Goal: Information Seeking & Learning: Learn about a topic

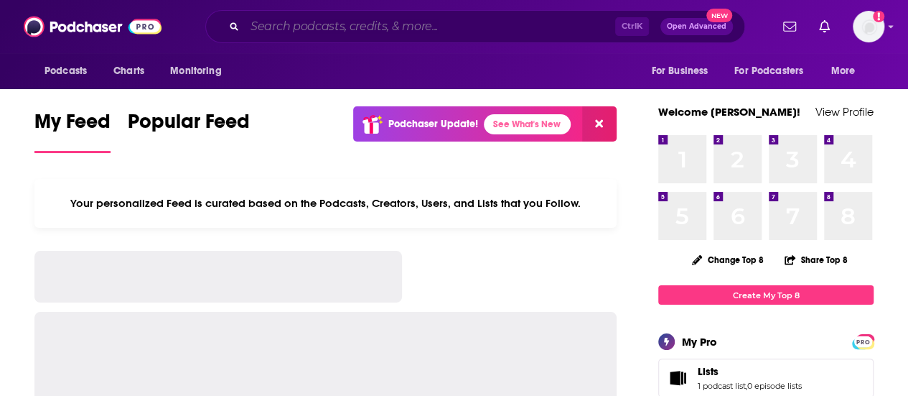
click at [414, 26] on input "Search podcasts, credits, & more..." at bounding box center [430, 26] width 370 height 23
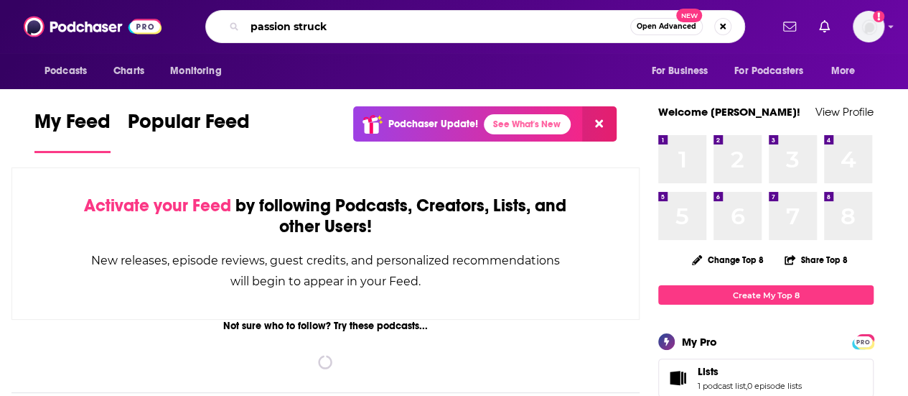
type input "passion struck"
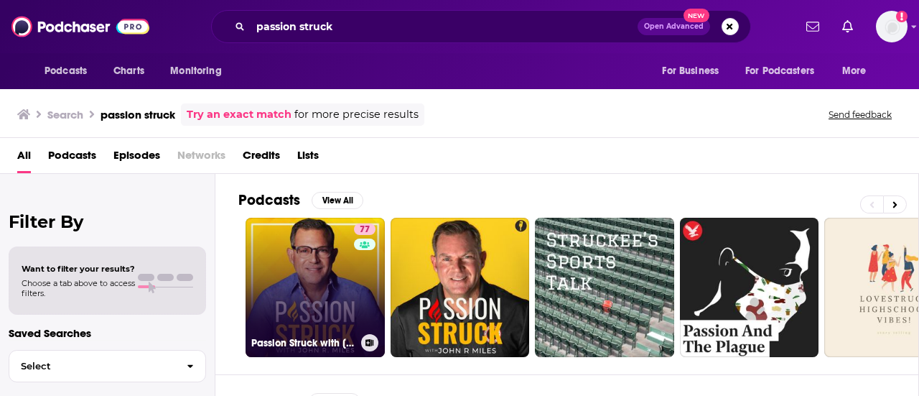
click at [317, 286] on link "77 Passion Struck with [PERSON_NAME]" at bounding box center [315, 287] width 139 height 139
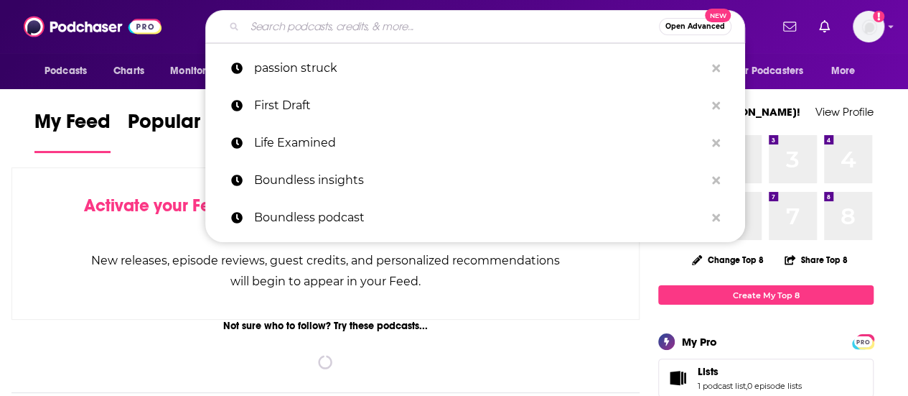
click at [279, 25] on input "Search podcasts, credits, & more..." at bounding box center [452, 26] width 414 height 23
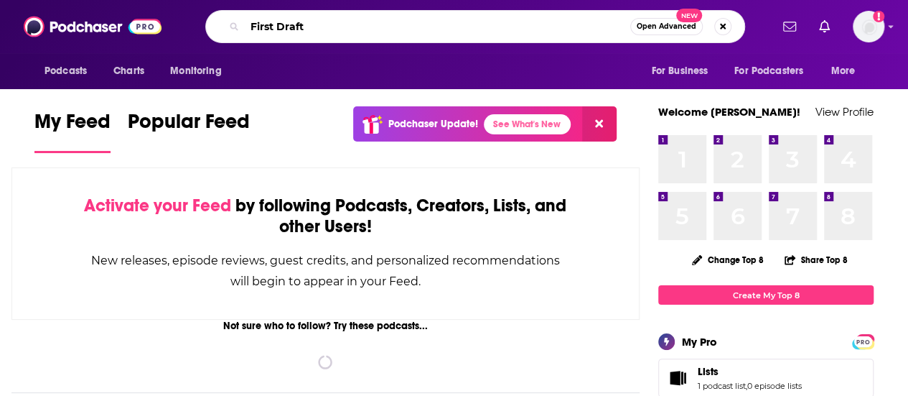
type input "First Draft"
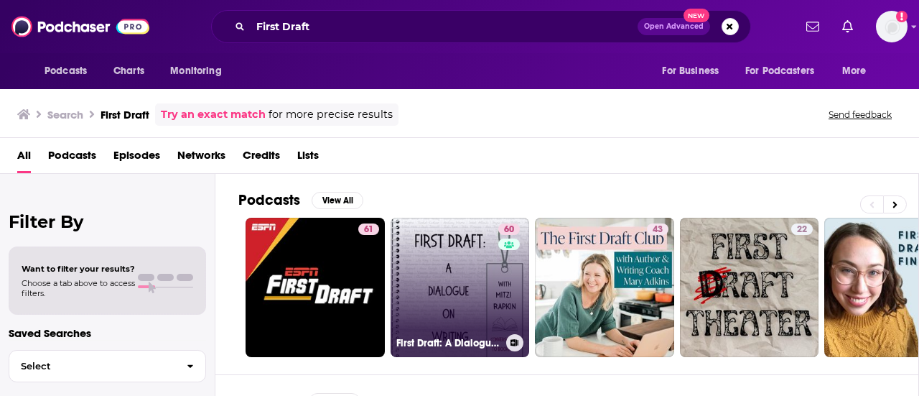
click at [434, 282] on link "60 First Draft: A Dialogue on Writing" at bounding box center [460, 287] width 139 height 139
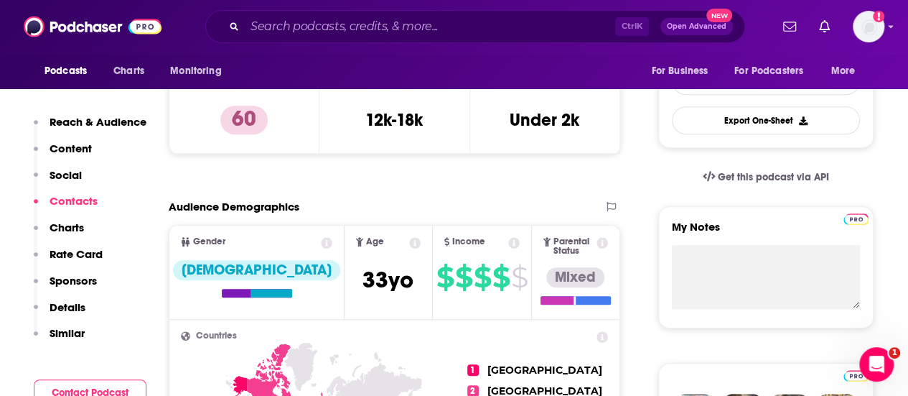
scroll to position [346, 0]
